Goal: Transaction & Acquisition: Purchase product/service

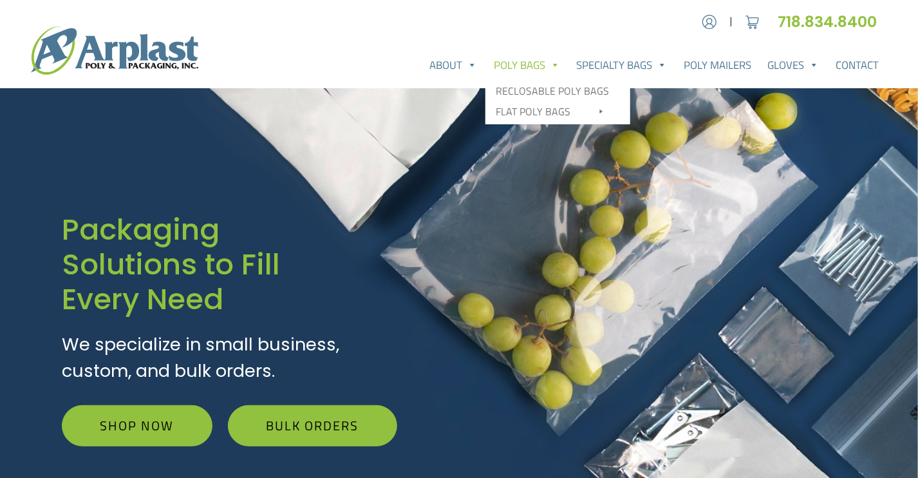
click at [524, 63] on link "Poly Bags" at bounding box center [527, 65] width 83 height 26
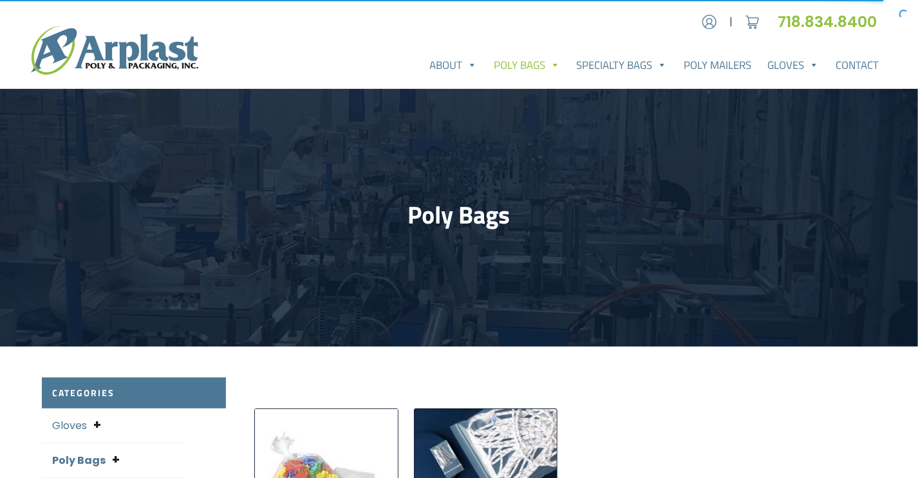
scroll to position [418, 0]
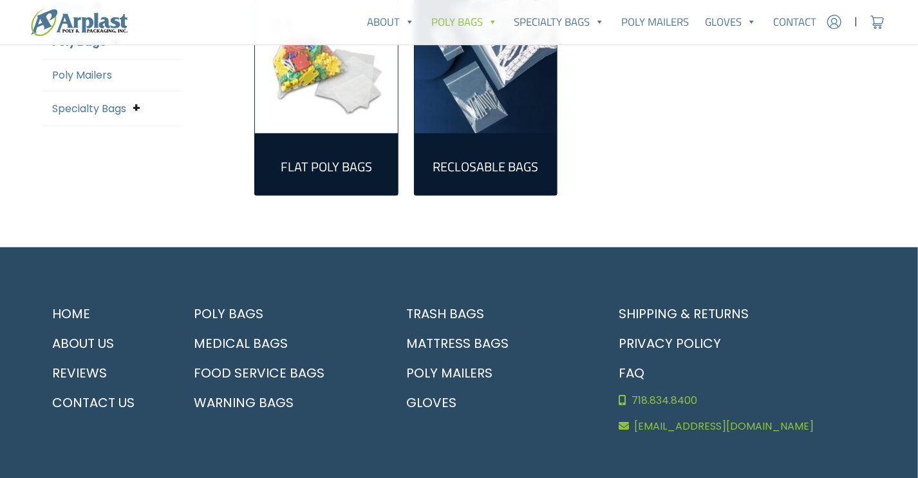
click at [347, 89] on img "Visit product category Flat Poly Bags" at bounding box center [326, 62] width 143 height 143
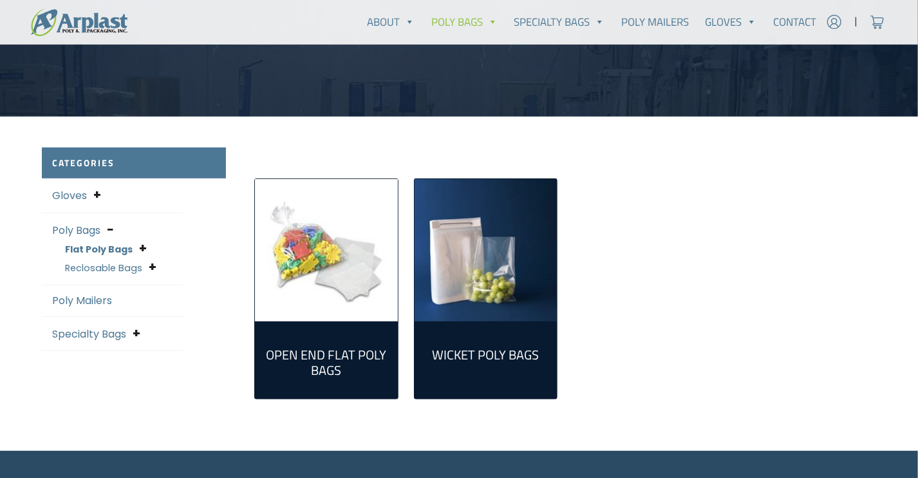
scroll to position [233, 0]
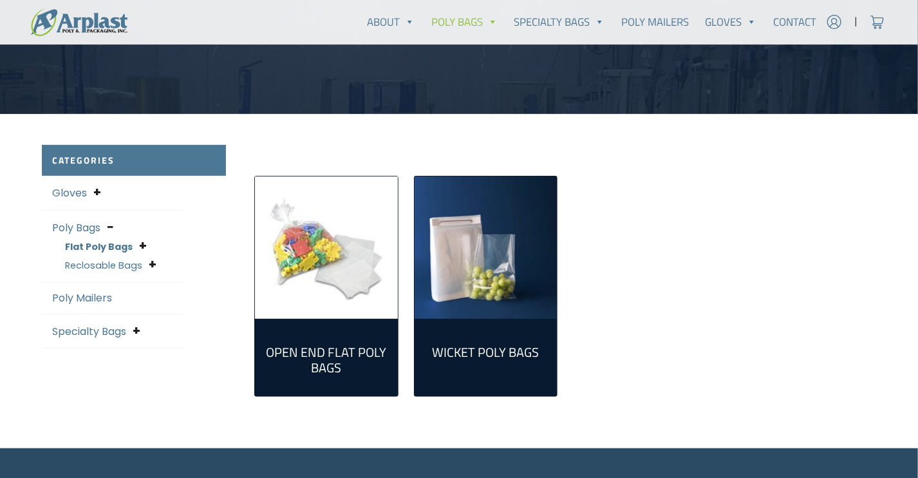
click at [348, 240] on img "Visit product category Open End Flat Poly Bags" at bounding box center [326, 247] width 143 height 143
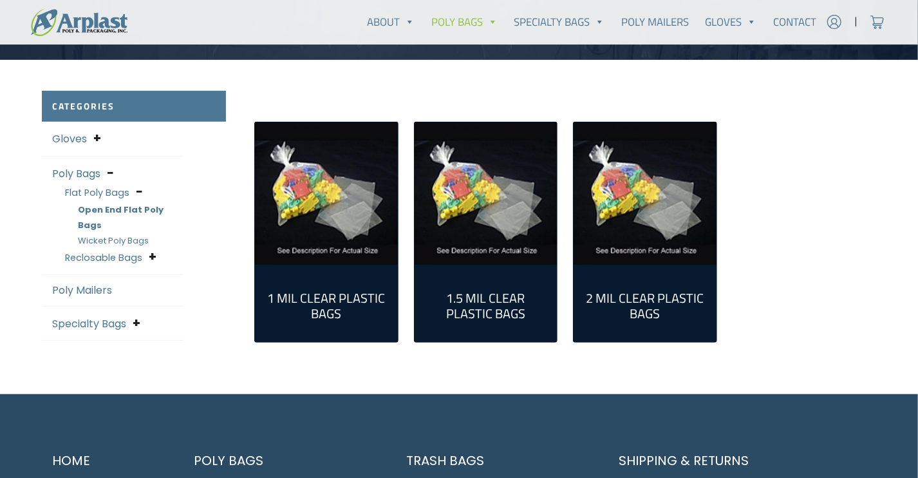
scroll to position [281, 0]
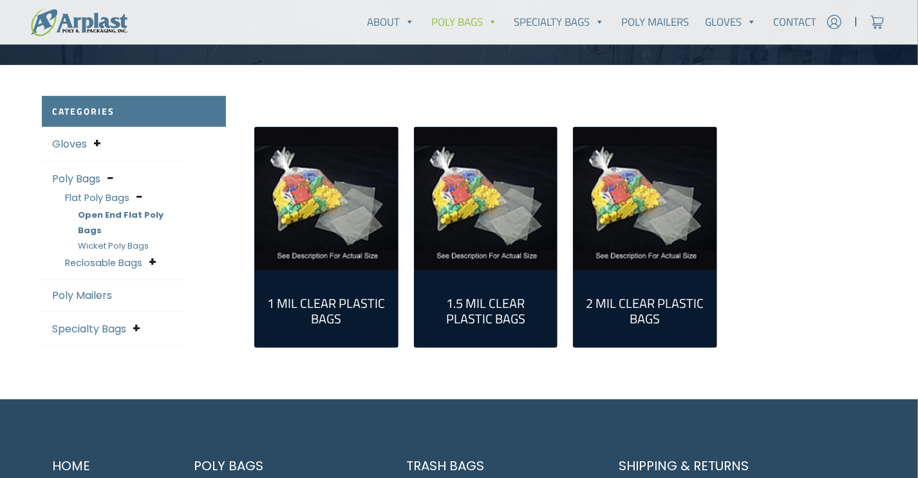
click at [483, 250] on img "Visit product category 1.5 Mil Clear Plastic Bags" at bounding box center [486, 199] width 143 height 143
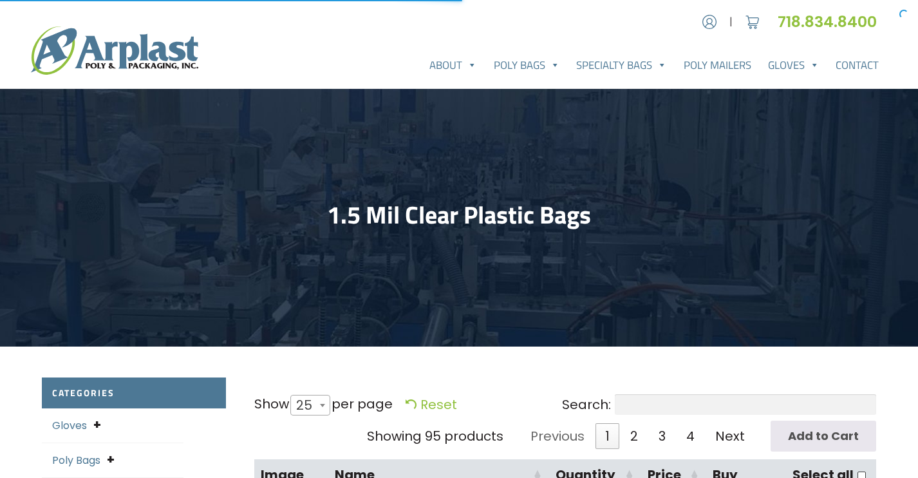
select select "25"
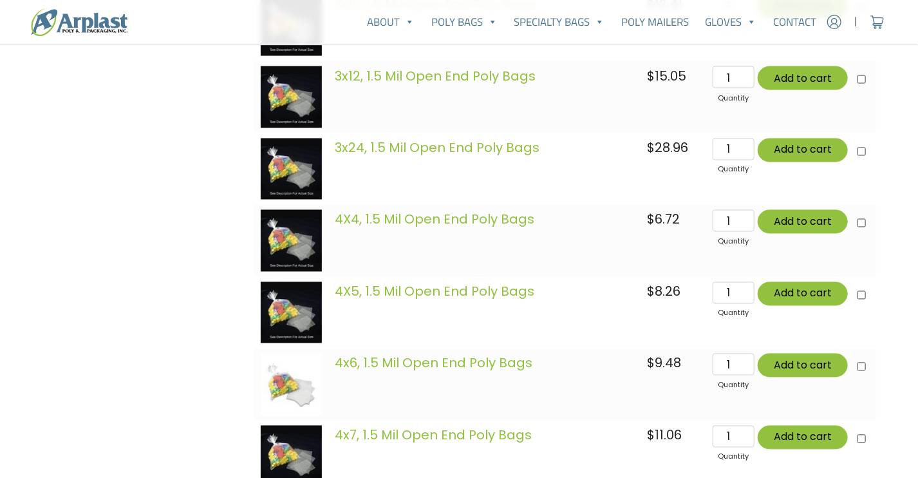
scroll to position [1006, 0]
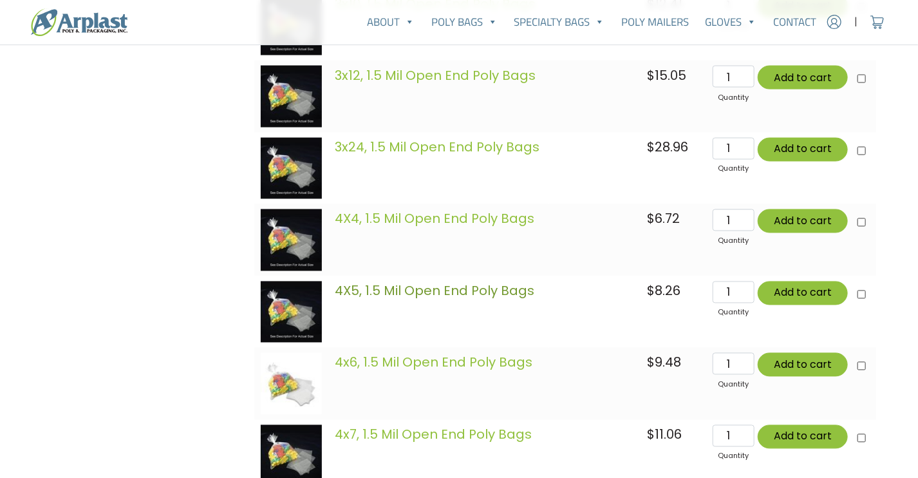
click at [500, 299] on link "4X5, 1.5 Mil Open End Poly Bags" at bounding box center [435, 291] width 200 height 18
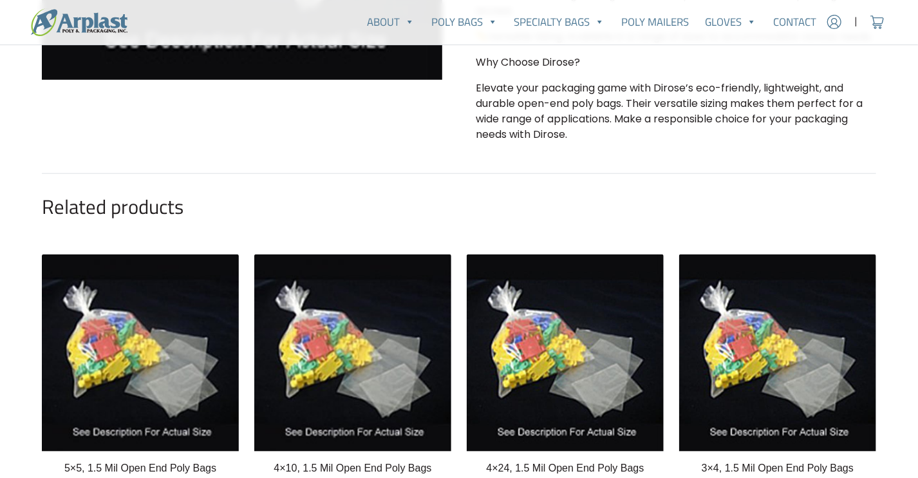
scroll to position [472, 0]
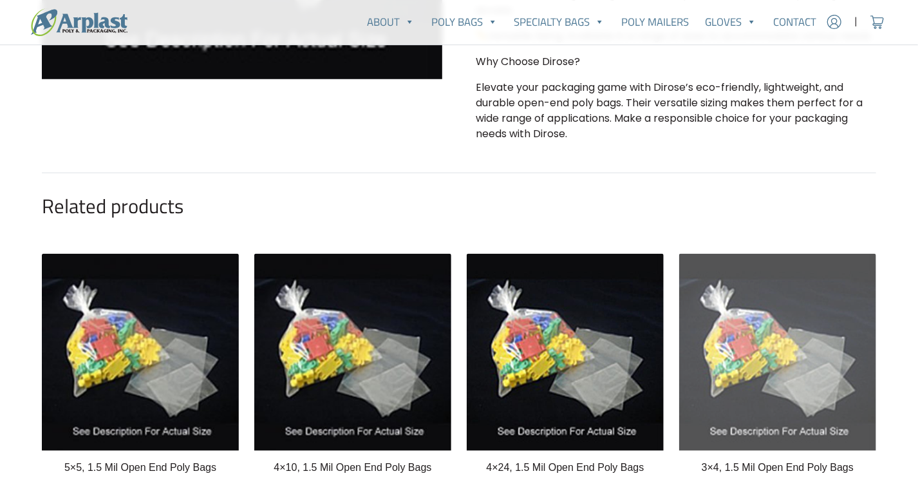
click at [868, 361] on img at bounding box center [777, 352] width 197 height 197
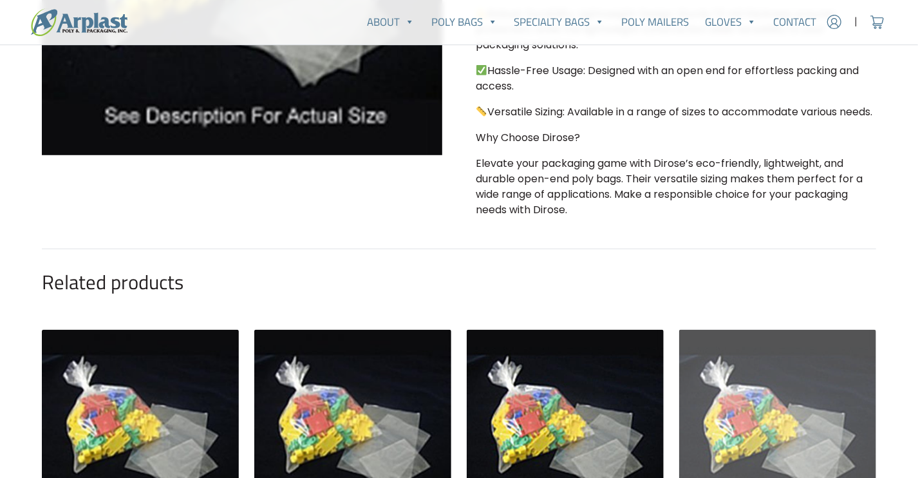
scroll to position [394, 0]
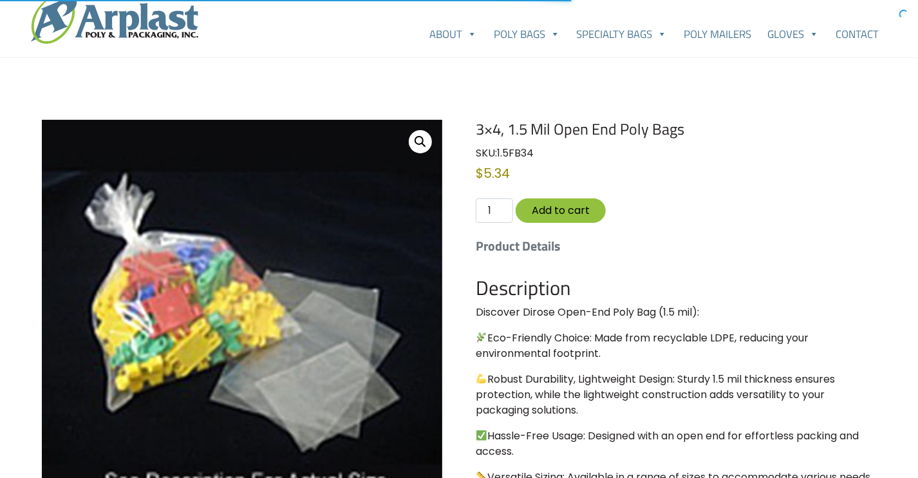
scroll to position [36, 0]
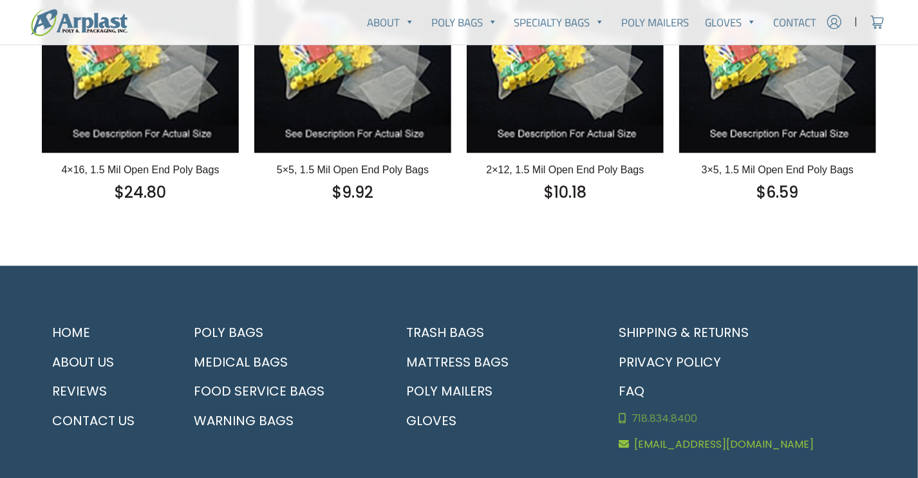
click at [867, 428] on link "718.834.8400" at bounding box center [743, 419] width 268 height 26
